Goal: Transaction & Acquisition: Purchase product/service

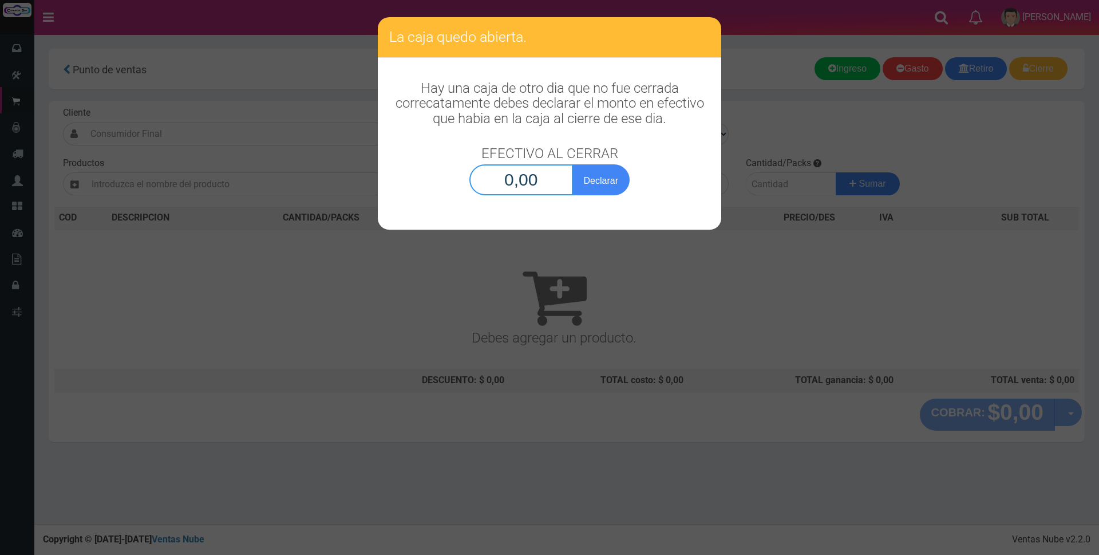
click at [512, 178] on input "0,00" at bounding box center [521, 179] width 104 height 31
type input "106.534,40"
click at [608, 169] on button "Declarar" at bounding box center [600, 179] width 57 height 31
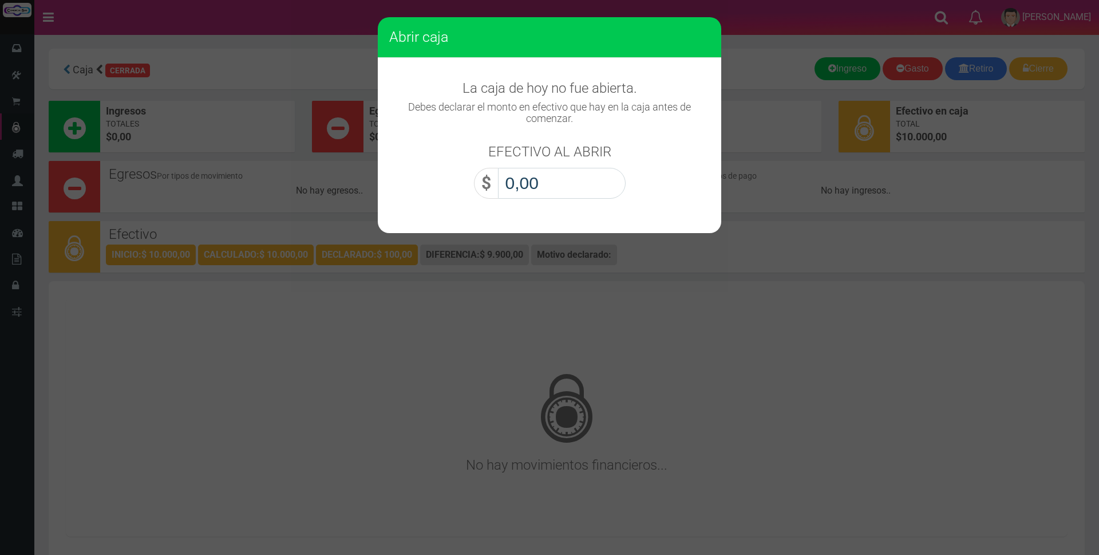
click at [567, 195] on input "0,00" at bounding box center [562, 183] width 128 height 31
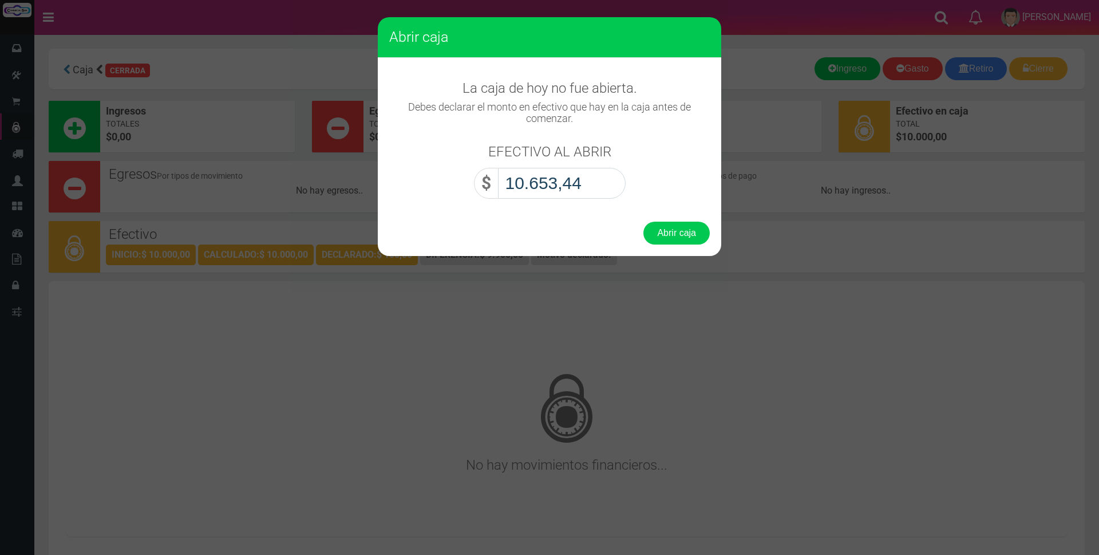
type input "106.534,40"
click at [677, 240] on button "Abrir caja" at bounding box center [676, 232] width 66 height 23
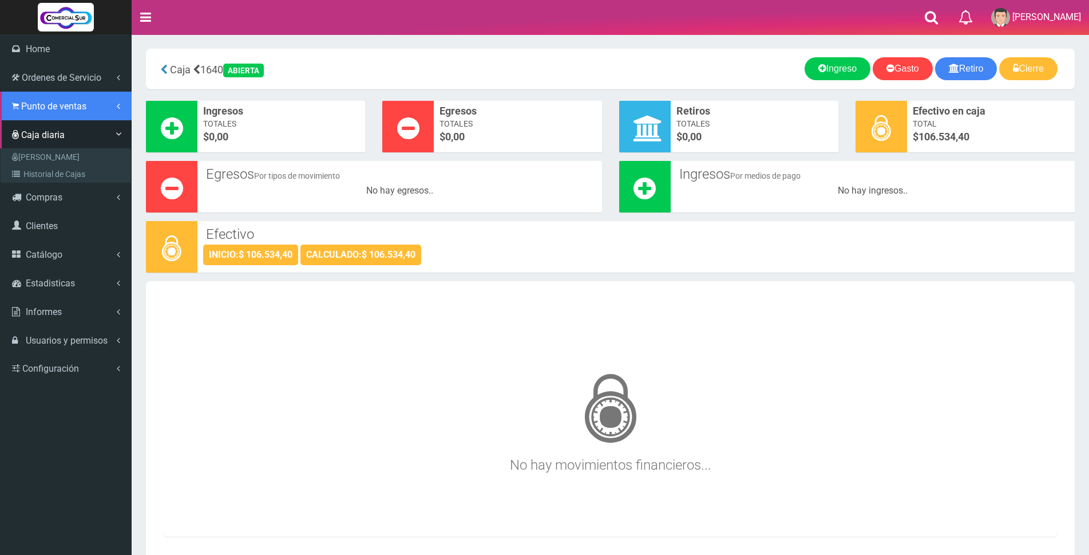
click at [43, 107] on span "Punto de ventas" at bounding box center [53, 106] width 65 height 11
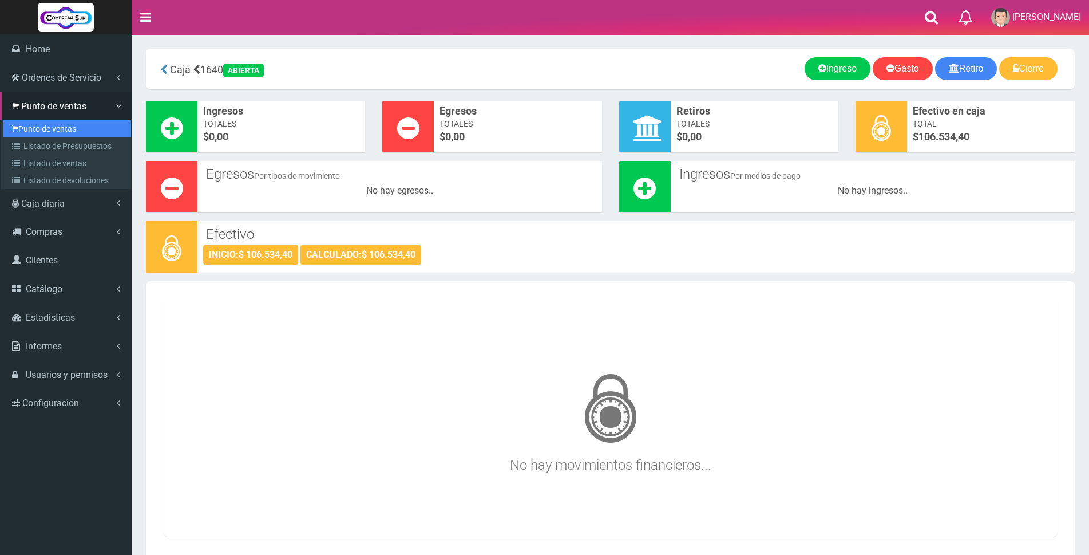
drag, startPoint x: 47, startPoint y: 124, endPoint x: 617, endPoint y: 265, distance: 586.7
click at [48, 124] on link "Punto de ventas" at bounding box center [67, 128] width 128 height 17
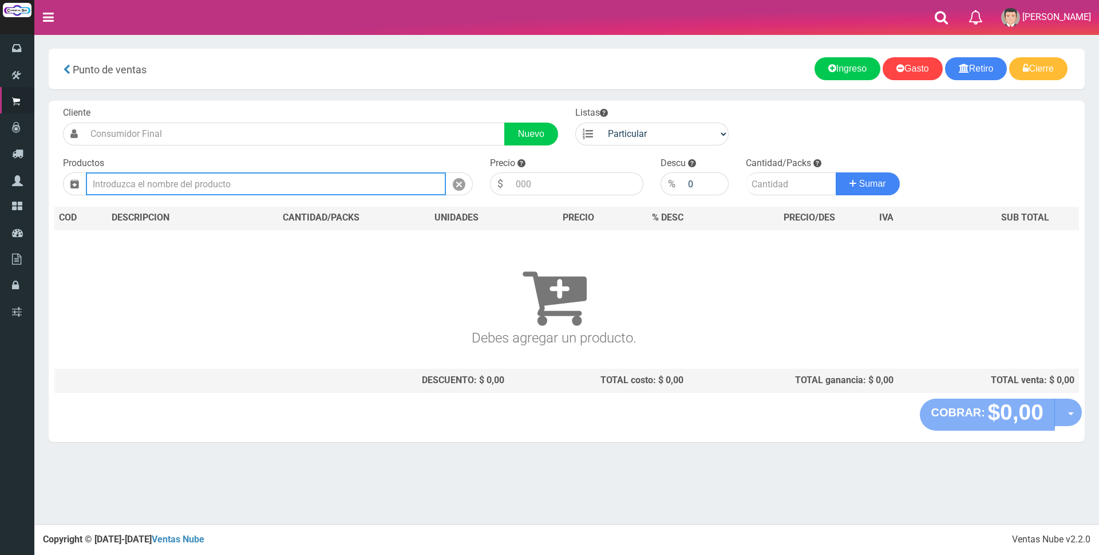
click at [291, 176] on input "text" at bounding box center [266, 183] width 360 height 23
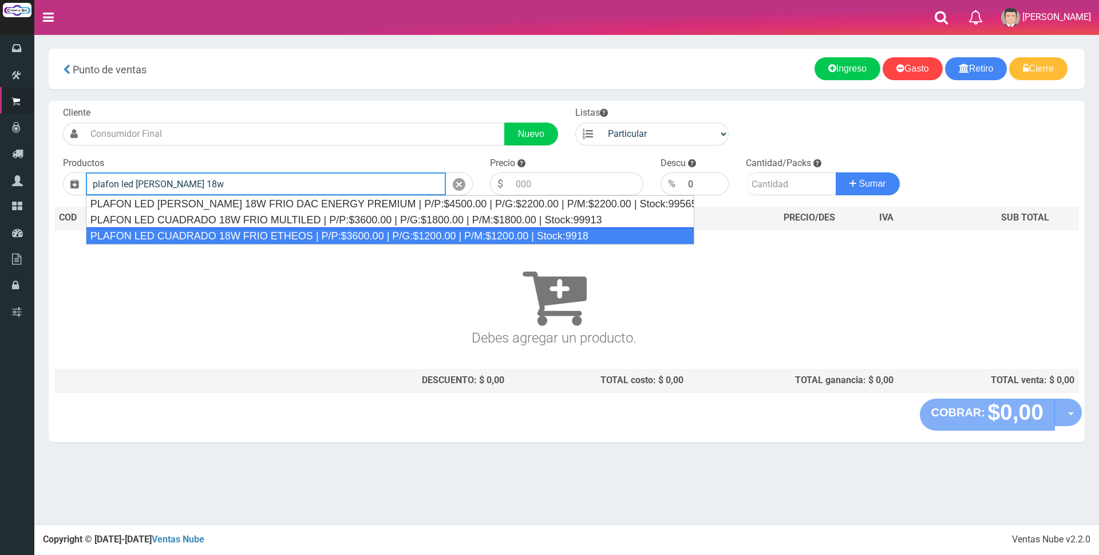
click at [339, 237] on div "PLAFON LED CUADRADO 18W FRIO ETHEOS | P/P:$3600.00 | P/G:$1200.00 | P/M:$1200.0…" at bounding box center [390, 235] width 608 height 17
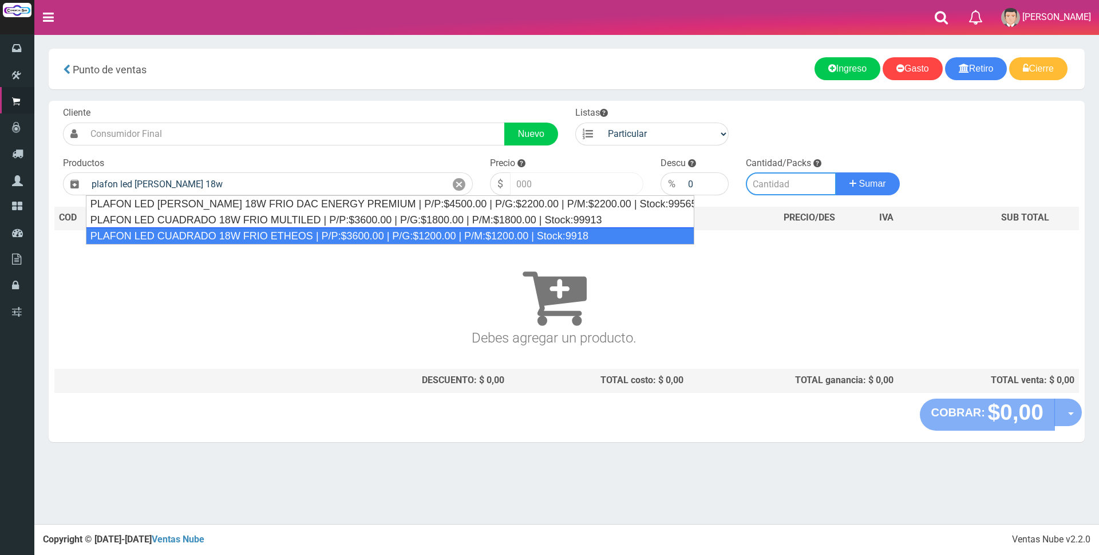
type input "PLAFON LED CUADRADO 18W FRIO ETHEOS | P/P:$3600.00 | P/G:$1200.00 | P/M:$1200.0…"
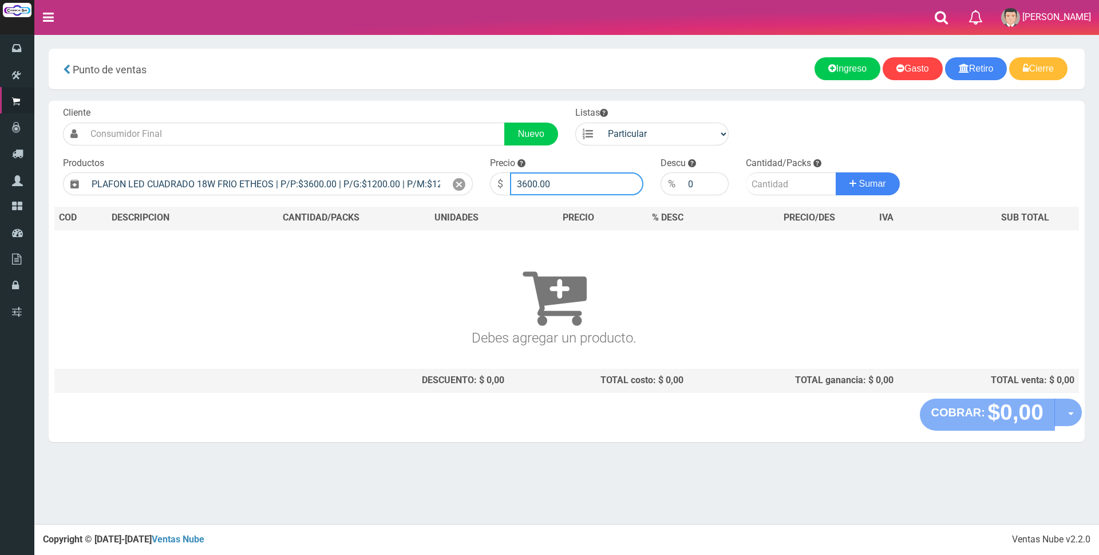
drag, startPoint x: 591, startPoint y: 174, endPoint x: 417, endPoint y: 171, distance: 174.0
click at [417, 106] on form "Cliente Nuevo Listas Particular Gremio Mayoristas" at bounding box center [566, 106] width 1024 height 0
type input "9000"
type input "1"
click at [836, 172] on button "Sumar" at bounding box center [868, 183] width 64 height 23
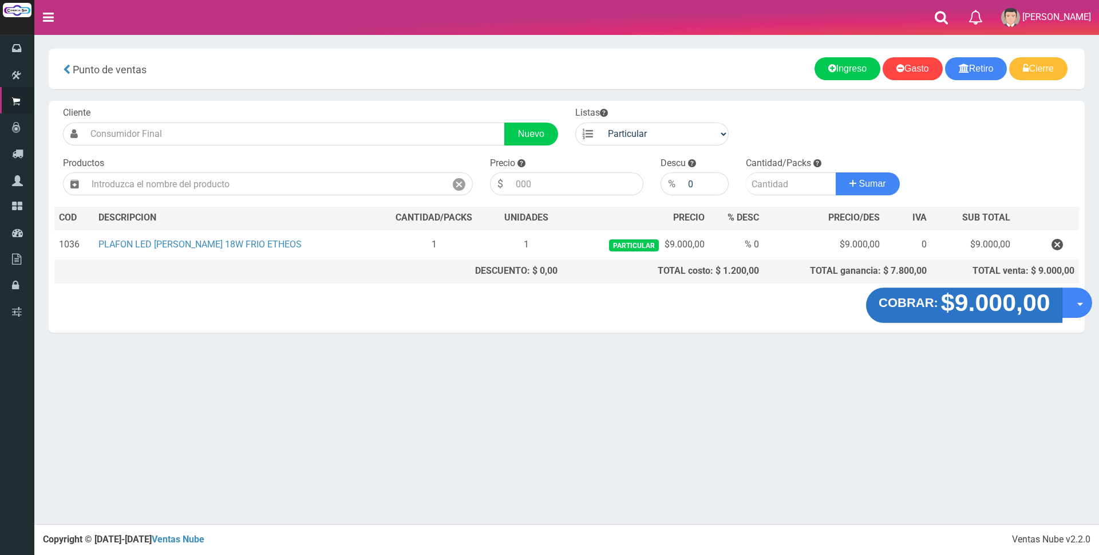
click at [991, 312] on strong "$9.000,00" at bounding box center [994, 302] width 109 height 27
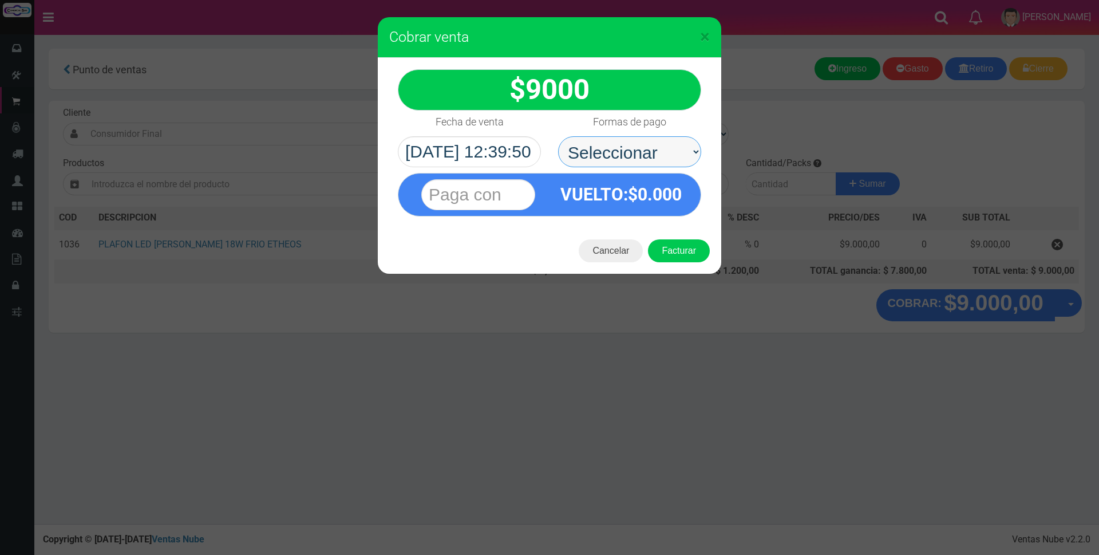
click at [647, 138] on select "Seleccionar Efectivo Tarjeta de Crédito Depósito Débito" at bounding box center [629, 151] width 143 height 31
select select "Efectivo"
click at [558, 136] on select "Seleccionar Efectivo Tarjeta de Crédito Depósito Débito" at bounding box center [629, 151] width 143 height 31
click at [526, 190] on input "text" at bounding box center [478, 194] width 114 height 31
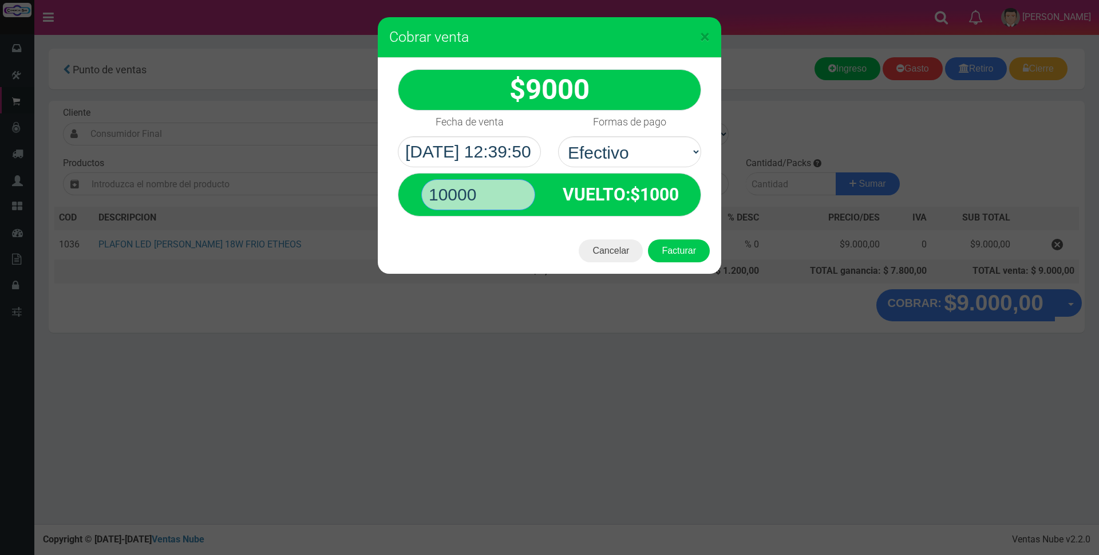
type input "10000"
click at [648, 239] on button "Facturar" at bounding box center [679, 250] width 62 height 23
